Goal: Find specific page/section: Find specific page/section

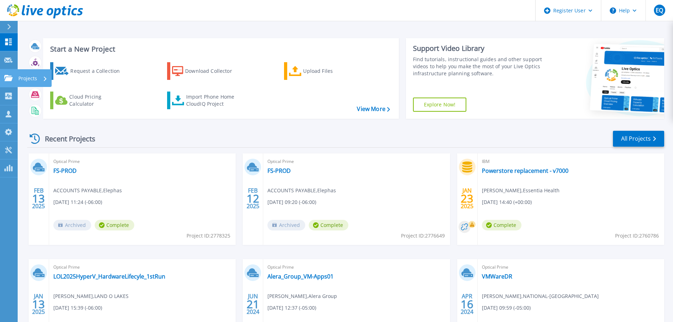
click at [17, 72] on div "Projects" at bounding box center [34, 78] width 34 height 18
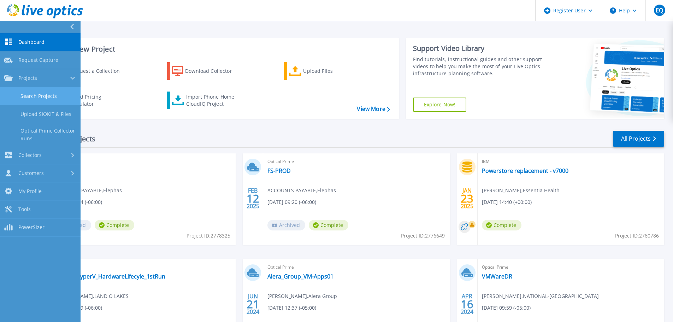
click at [38, 94] on link "Search Projects" at bounding box center [40, 96] width 81 height 18
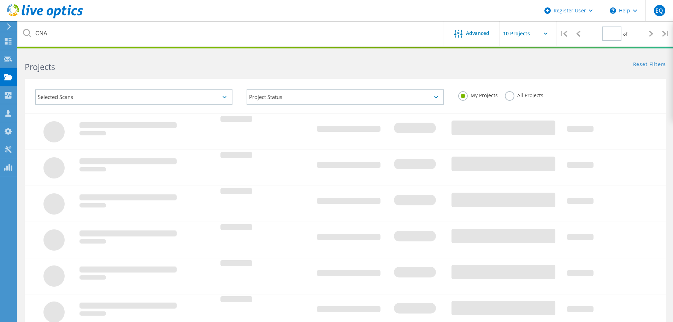
type input "1"
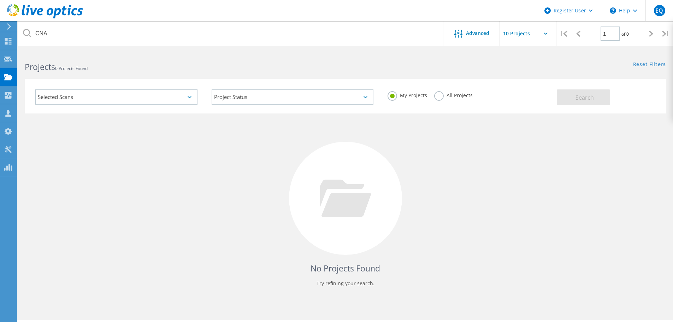
click at [439, 95] on label "All Projects" at bounding box center [453, 94] width 39 height 7
click at [0, 0] on input "All Projects" at bounding box center [0, 0] width 0 height 0
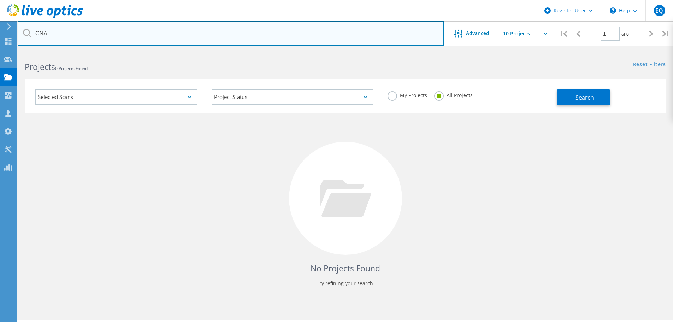
click at [148, 36] on input "CNA" at bounding box center [231, 33] width 426 height 25
drag, startPoint x: 148, startPoint y: 36, endPoint x: 79, endPoint y: 29, distance: 69.7
click at [79, 29] on input "CNA" at bounding box center [231, 33] width 426 height 25
type input "C"
type input "Memorial"
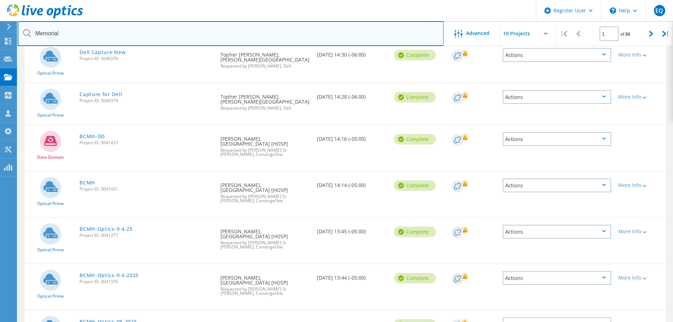
scroll to position [109, 0]
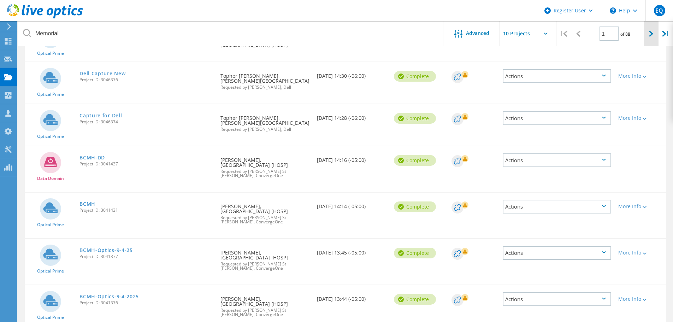
click at [653, 37] on div at bounding box center [651, 33] width 14 height 25
type input "2"
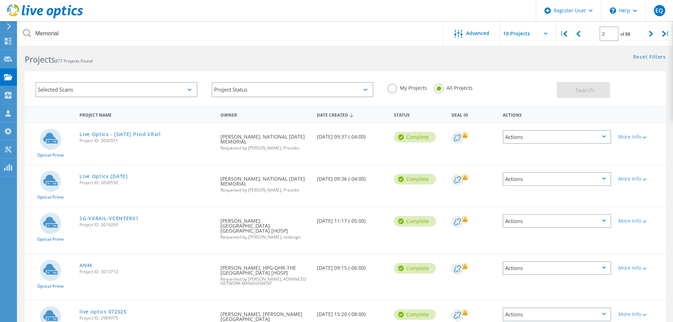
scroll to position [0, 0]
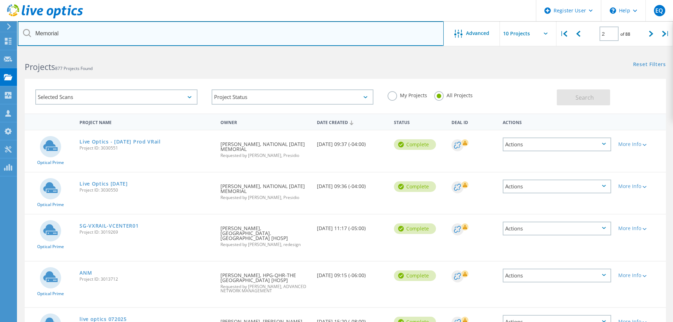
click at [87, 33] on input "Memorial" at bounding box center [231, 33] width 426 height 25
type input "Memorial hospital"
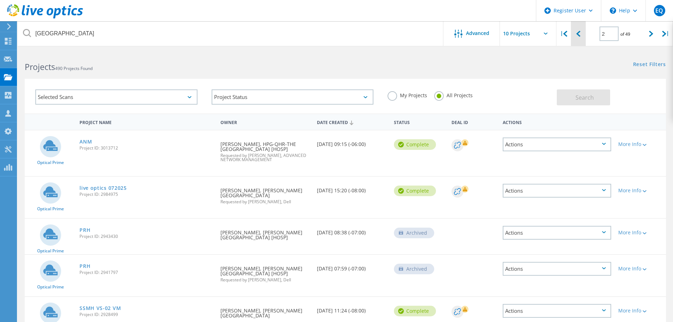
click at [577, 37] on div at bounding box center [578, 33] width 14 height 25
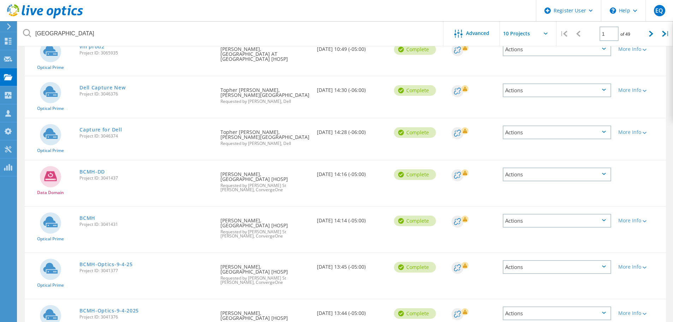
scroll to position [39, 0]
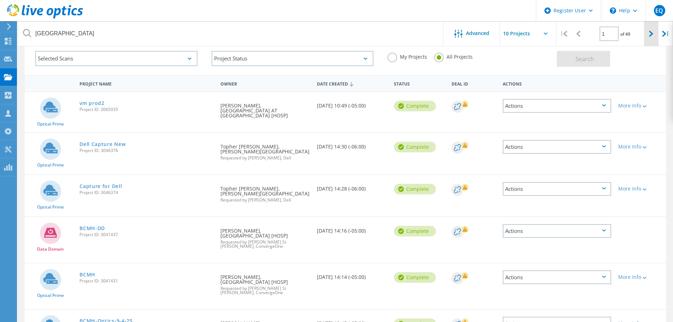
click at [647, 30] on div at bounding box center [651, 33] width 14 height 25
type input "2"
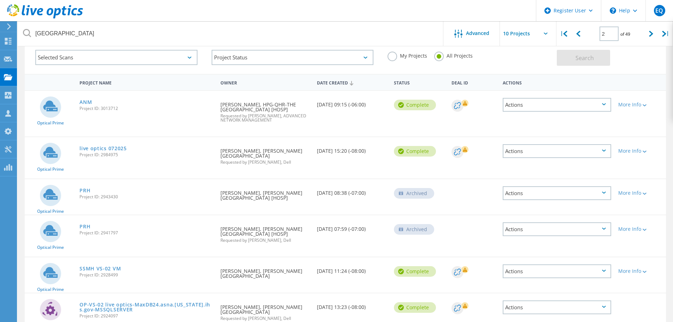
scroll to position [37, 0]
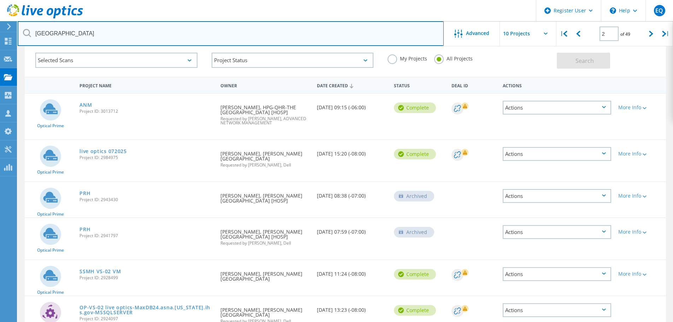
drag, startPoint x: 112, startPoint y: 30, endPoint x: 62, endPoint y: 33, distance: 51.0
click at [62, 33] on input "Memorial hospital" at bounding box center [231, 33] width 426 height 25
type input "Memorial health"
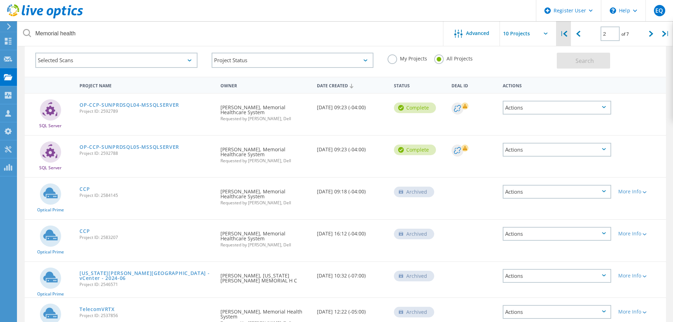
click at [565, 38] on div "|" at bounding box center [564, 33] width 14 height 25
type input "1"
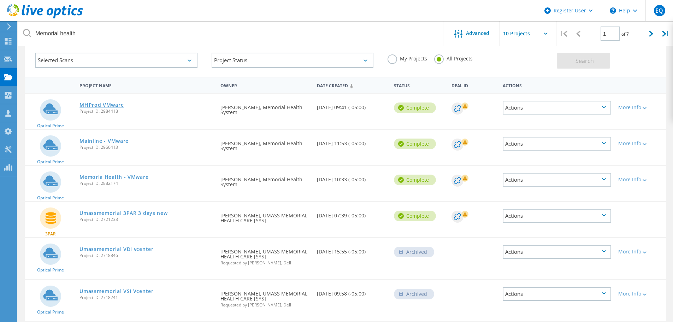
click at [109, 105] on link "MHProd VMware" at bounding box center [102, 105] width 44 height 5
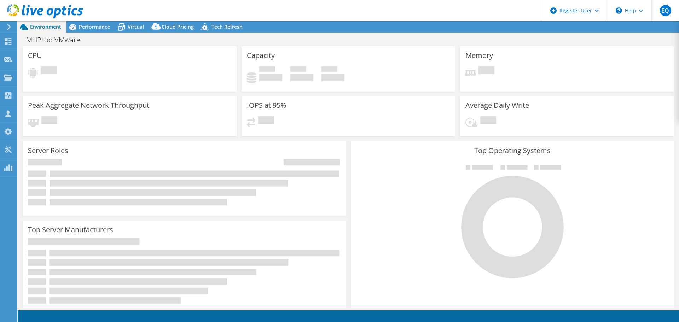
select select "USD"
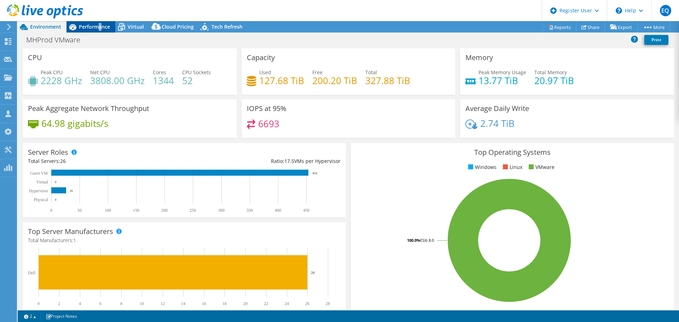
click at [99, 28] on span "Performance" at bounding box center [94, 26] width 31 height 7
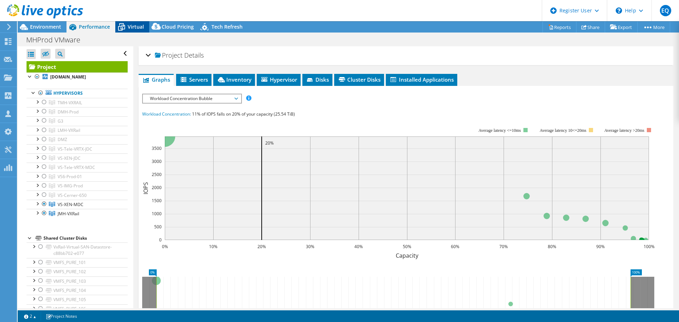
click at [127, 24] on icon at bounding box center [121, 27] width 12 height 12
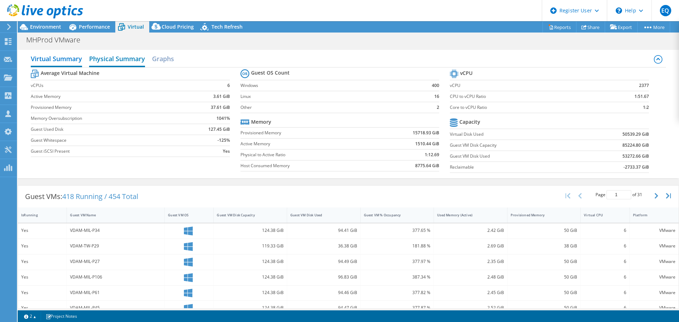
click at [108, 57] on h2 "Physical Summary" at bounding box center [117, 60] width 56 height 16
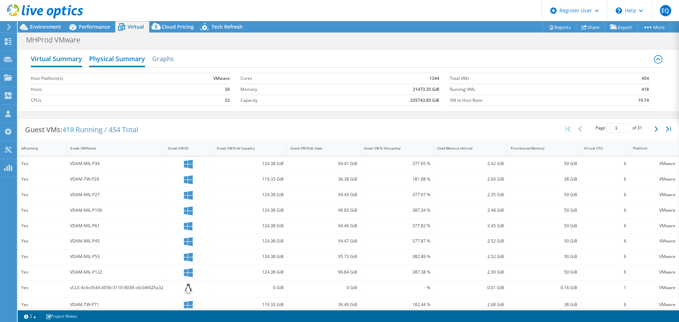
click at [63, 57] on h2 "Virtual Summary" at bounding box center [56, 60] width 51 height 16
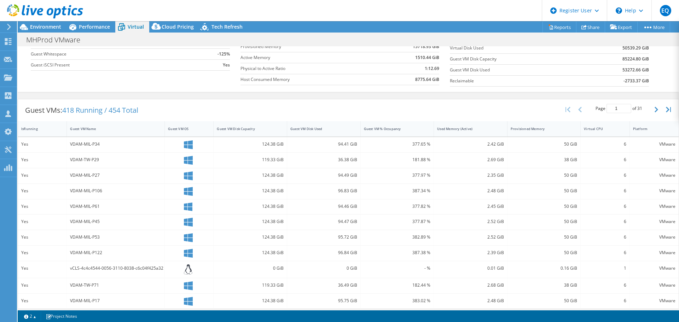
scroll to position [35, 0]
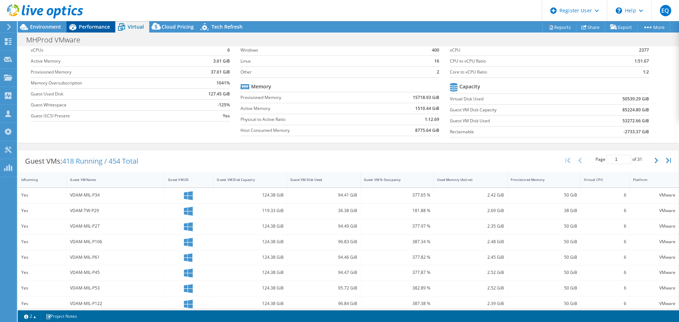
click at [106, 24] on span "Performance" at bounding box center [94, 26] width 31 height 7
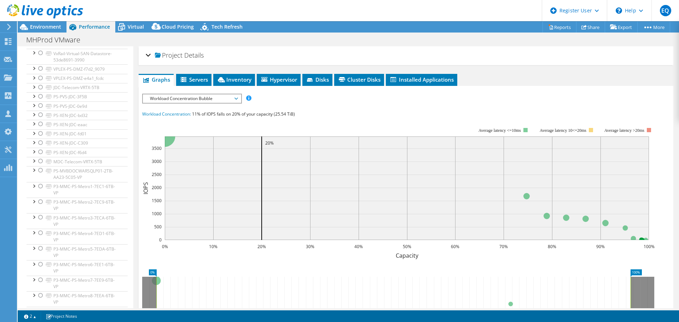
scroll to position [353, 0]
click at [182, 79] on icon at bounding box center [184, 79] width 6 height 5
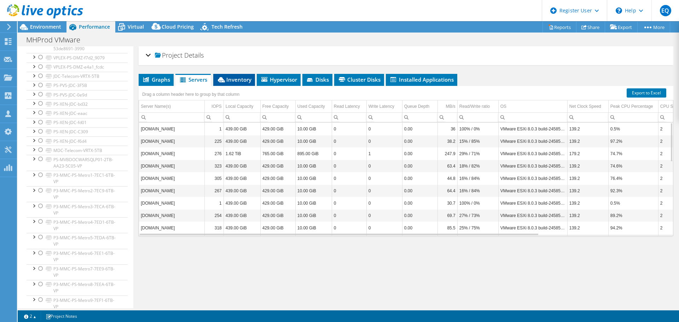
click at [233, 78] on span "Inventory" at bounding box center [234, 79] width 35 height 7
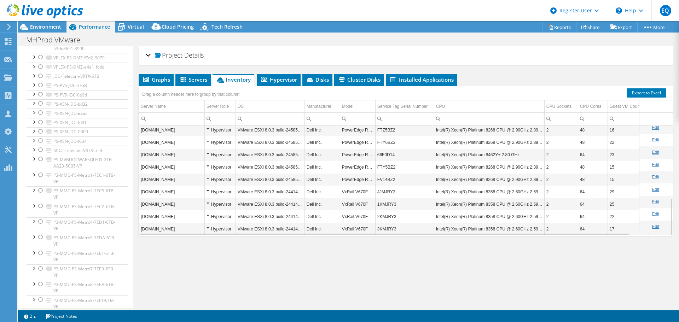
scroll to position [215, 0]
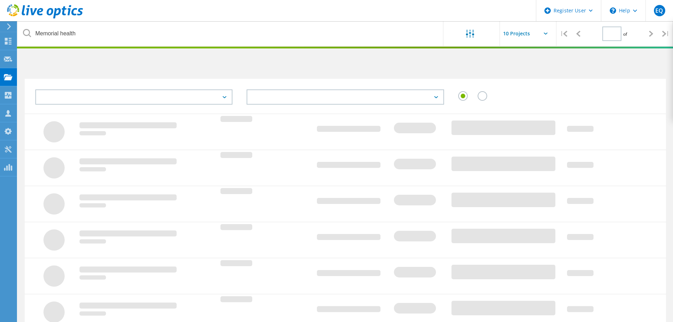
type input "1"
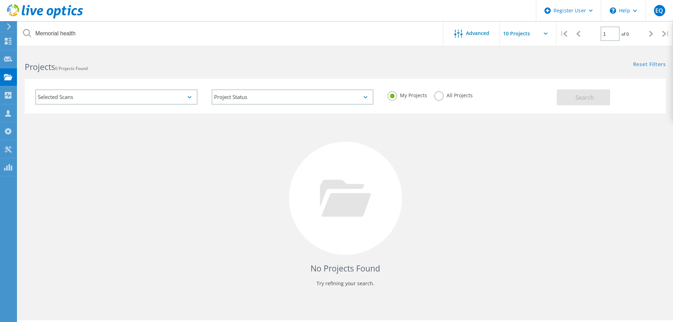
click at [440, 95] on label "All Projects" at bounding box center [453, 94] width 39 height 7
click at [0, 0] on input "All Projects" at bounding box center [0, 0] width 0 height 0
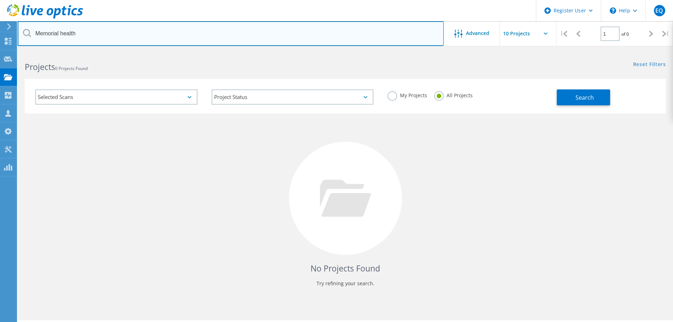
drag, startPoint x: 273, startPoint y: 34, endPoint x: 265, endPoint y: 33, distance: 8.2
click at [265, 33] on input "Memorial health" at bounding box center [231, 33] width 426 height 25
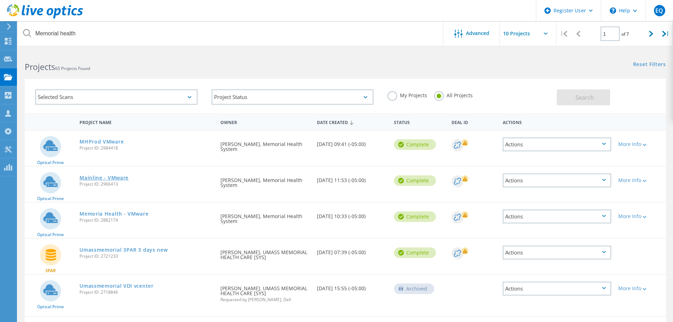
click at [116, 180] on link "Mainline - VMware" at bounding box center [104, 177] width 49 height 5
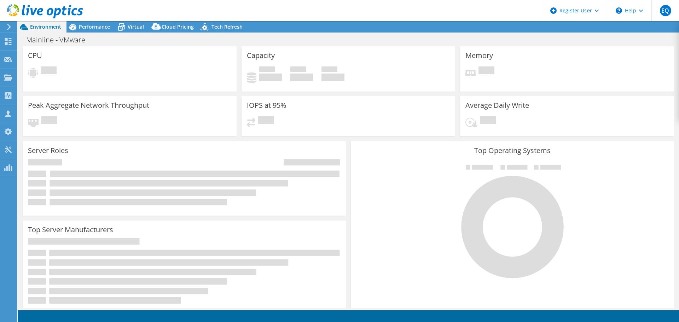
select select "USD"
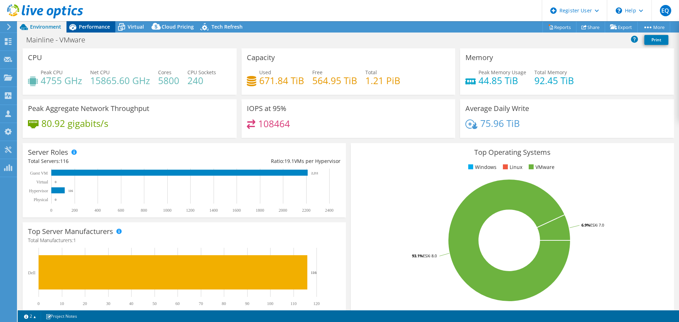
click at [94, 29] on span "Performance" at bounding box center [94, 26] width 31 height 7
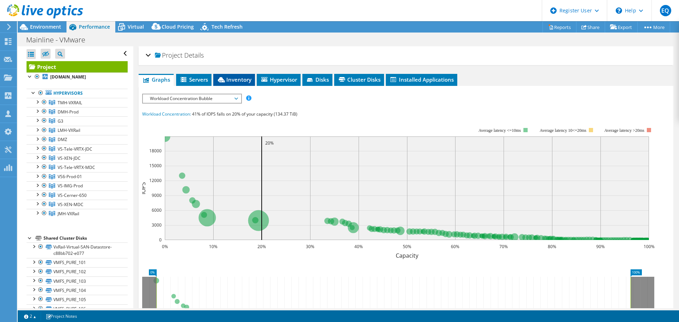
click at [228, 82] on span "Inventory" at bounding box center [234, 79] width 35 height 7
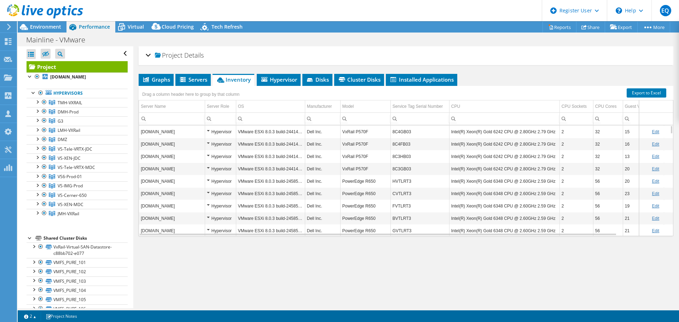
click at [363, 119] on input "Column Model, Filter cell" at bounding box center [365, 118] width 50 height 9
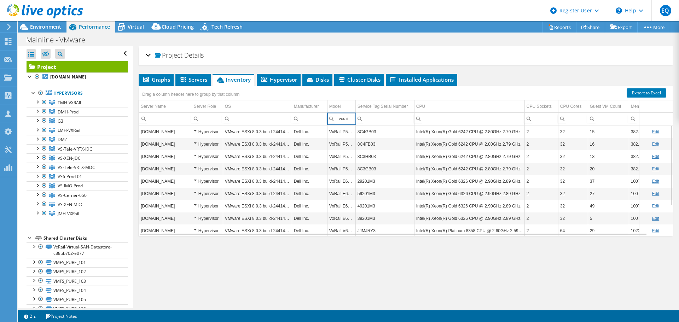
type input "vxrail"
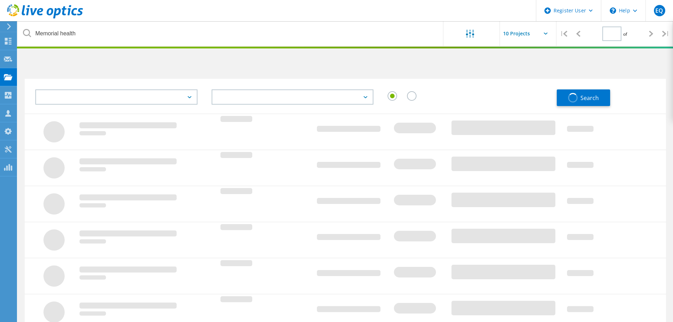
type input "1"
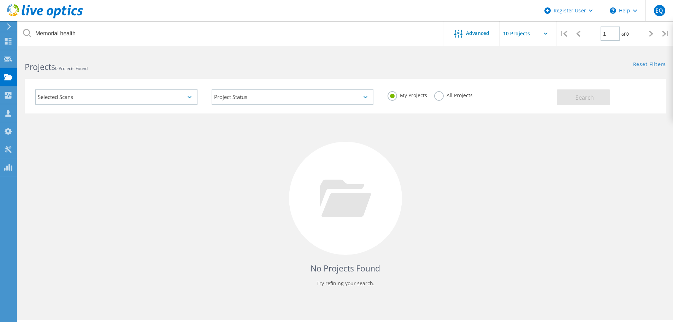
click at [436, 98] on label "All Projects" at bounding box center [453, 94] width 39 height 7
click at [0, 0] on input "All Projects" at bounding box center [0, 0] width 0 height 0
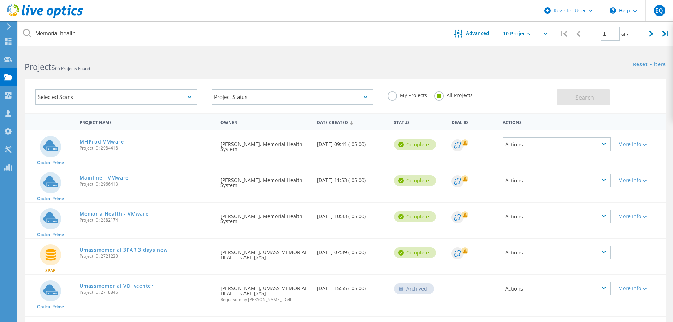
click at [126, 214] on link "Memoria Health - VMware" at bounding box center [114, 213] width 69 height 5
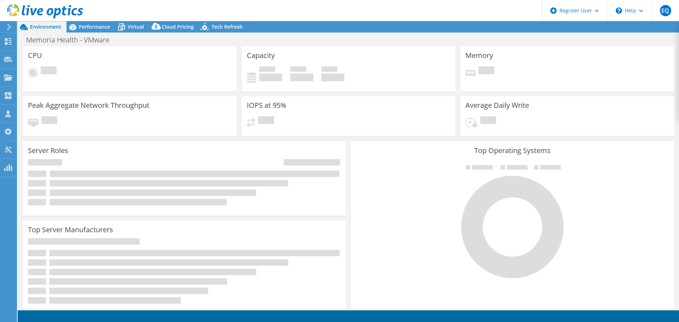
select select "USWest"
select select "USD"
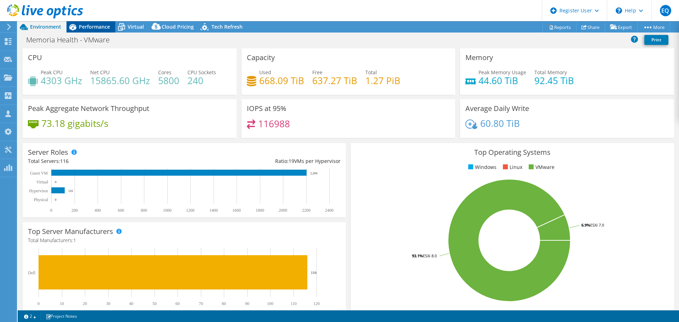
drag, startPoint x: 95, startPoint y: 24, endPoint x: 107, endPoint y: 30, distance: 13.6
click at [95, 25] on span "Performance" at bounding box center [94, 26] width 31 height 7
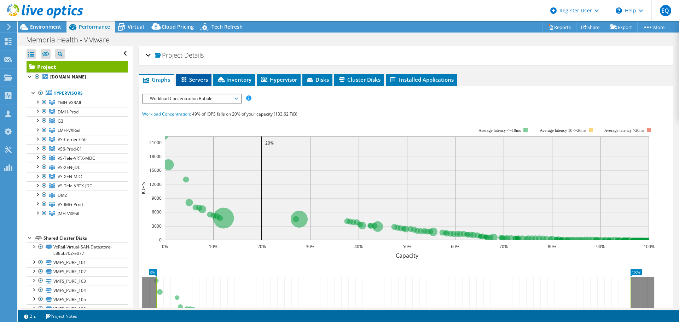
click at [199, 79] on span "Servers" at bounding box center [194, 79] width 28 height 7
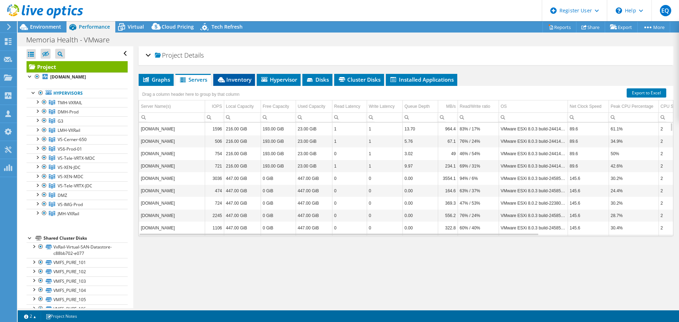
click at [230, 77] on span "Inventory" at bounding box center [234, 79] width 35 height 7
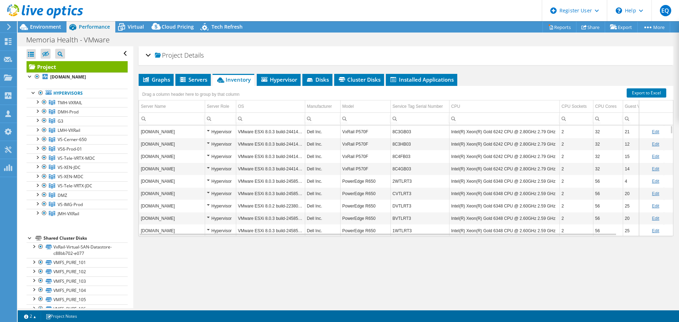
click at [350, 123] on input "Column Model, Filter cell" at bounding box center [365, 118] width 50 height 9
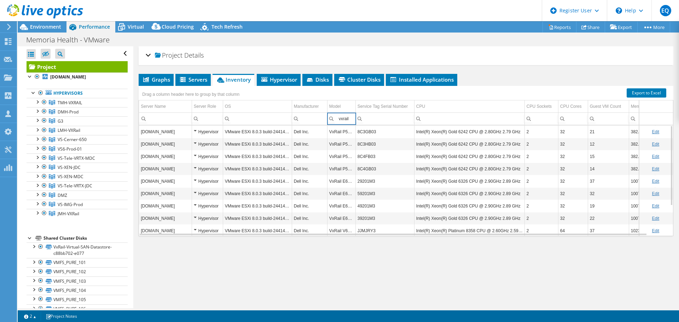
type input "vxrail"
